Goal: Information Seeking & Learning: Learn about a topic

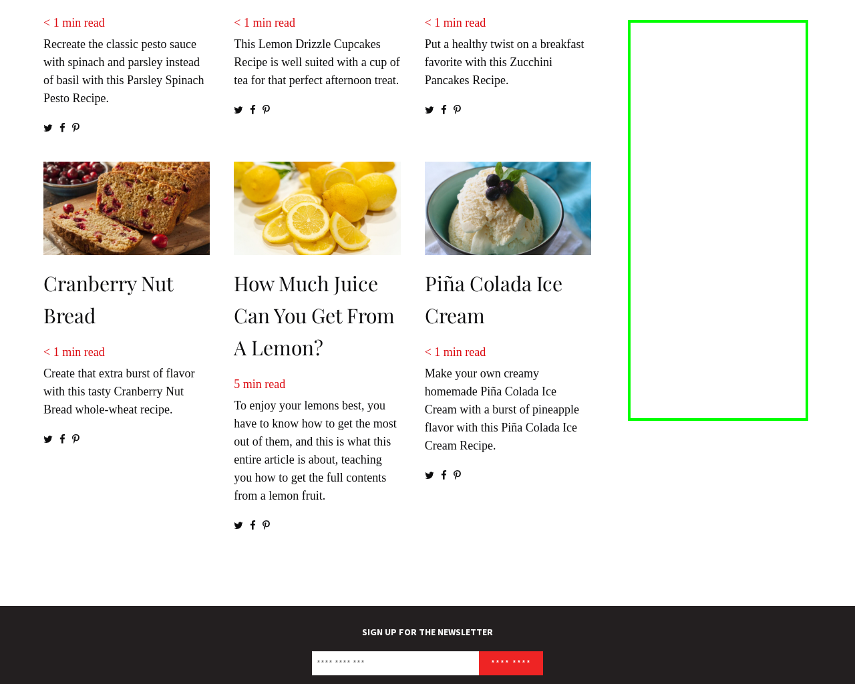
scroll to position [1696, 0]
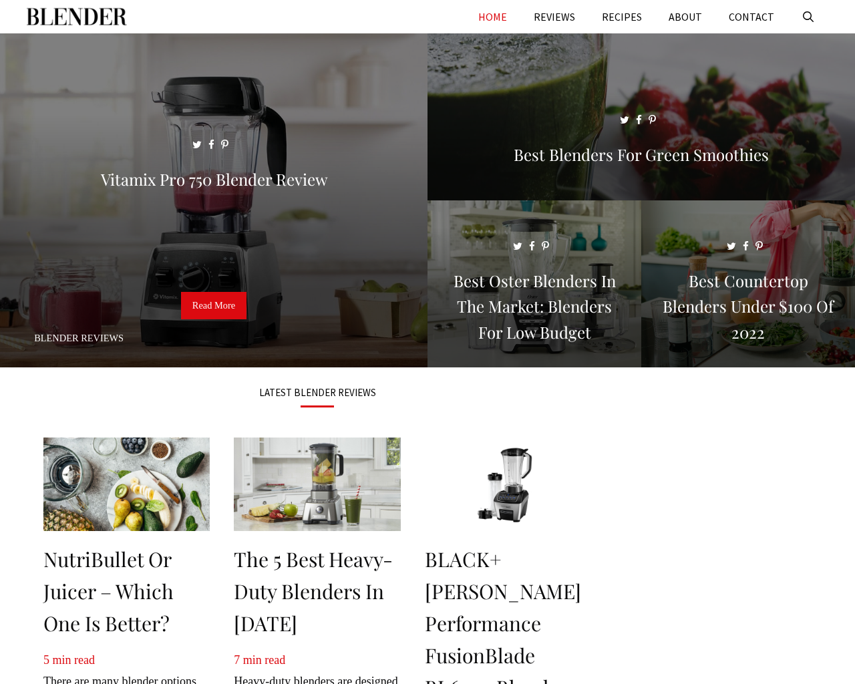
scroll to position [1708, 0]
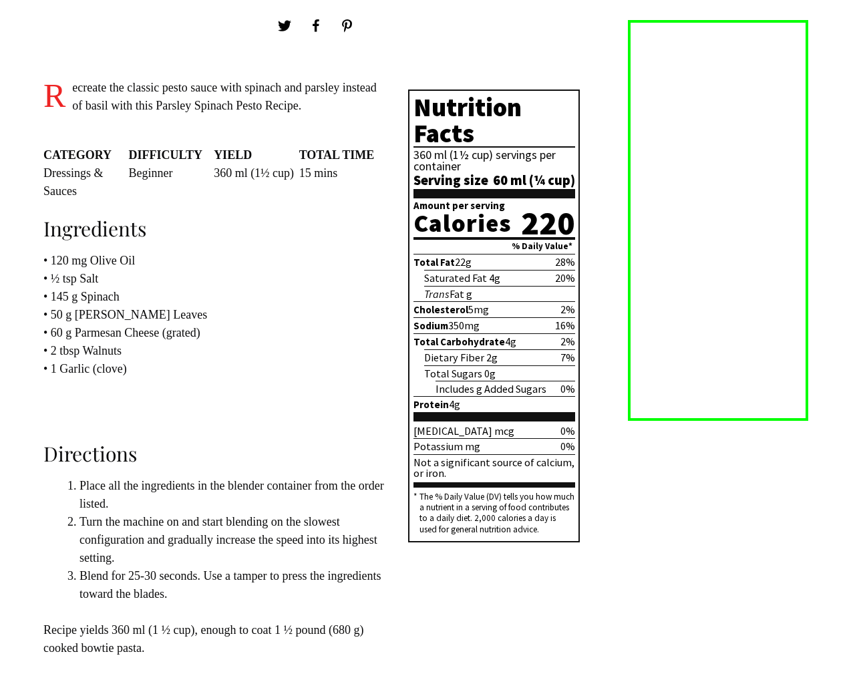
scroll to position [829, 0]
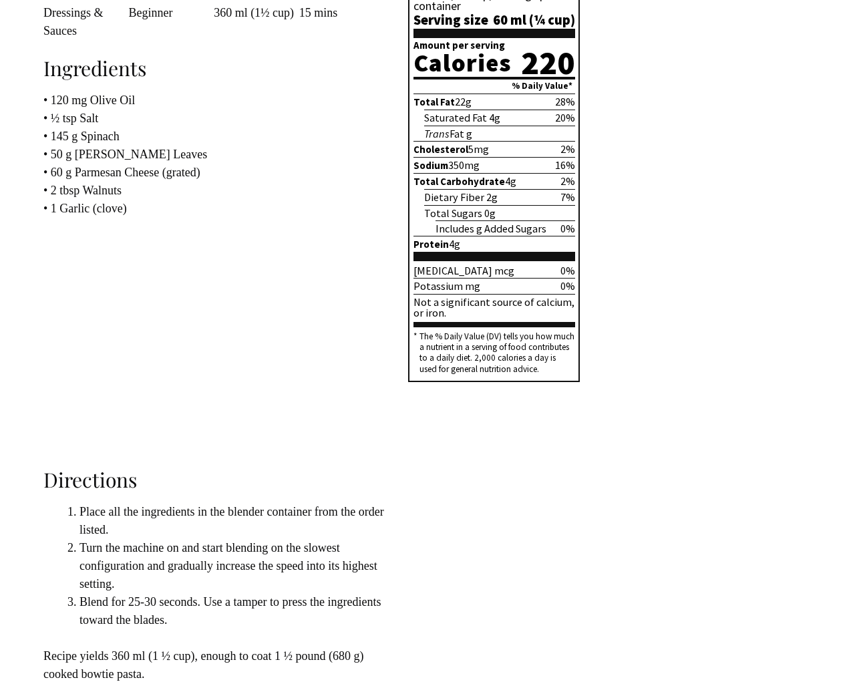
scroll to position [815, 0]
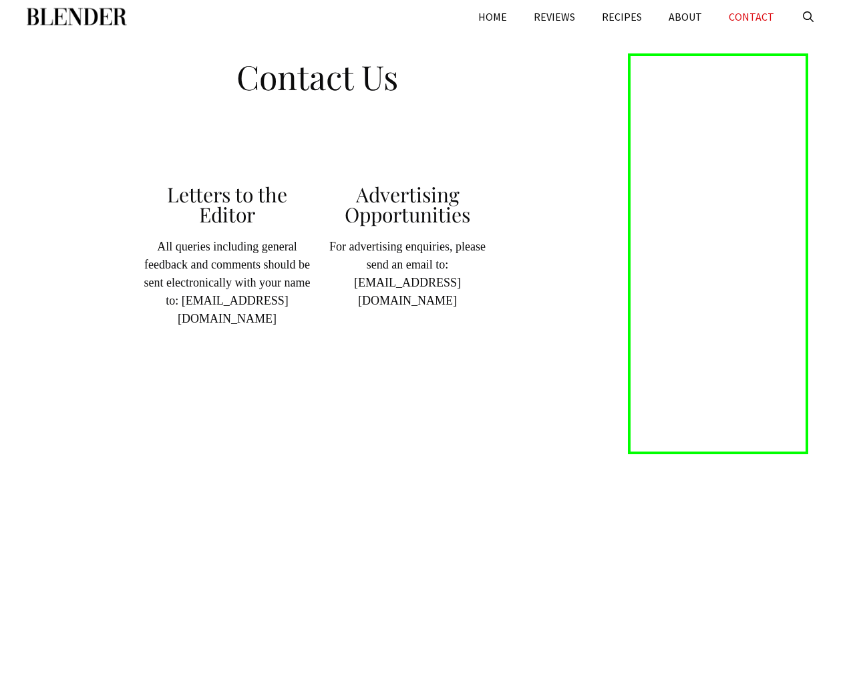
scroll to position [333, 0]
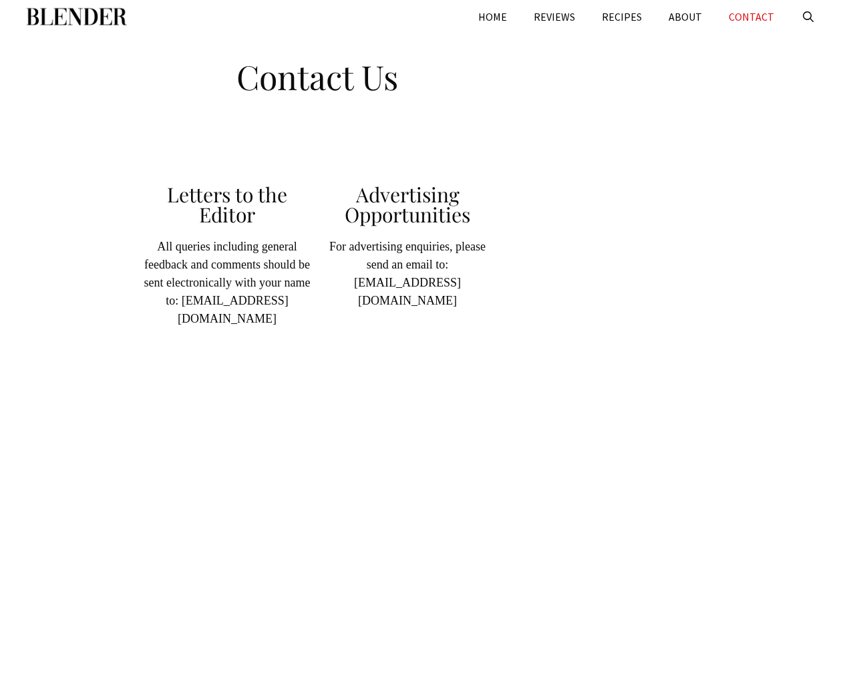
scroll to position [333, 0]
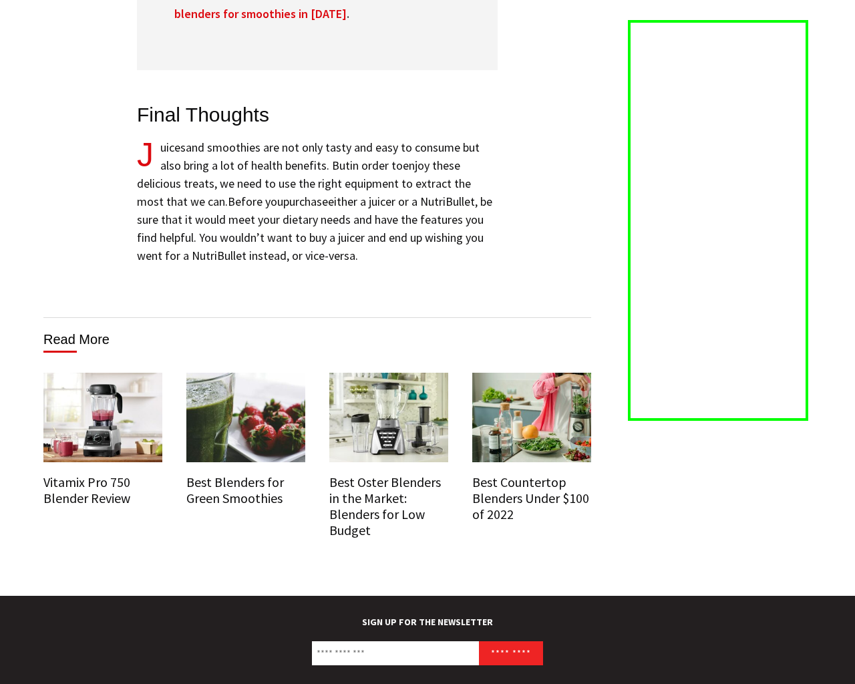
scroll to position [3722, 0]
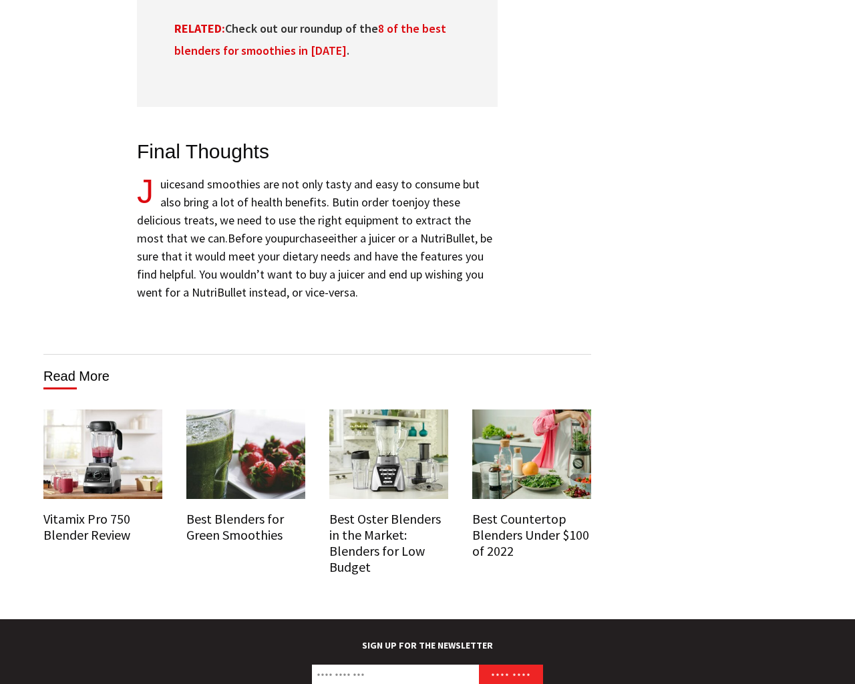
scroll to position [4200, 0]
